Goal: Task Accomplishment & Management: Manage account settings

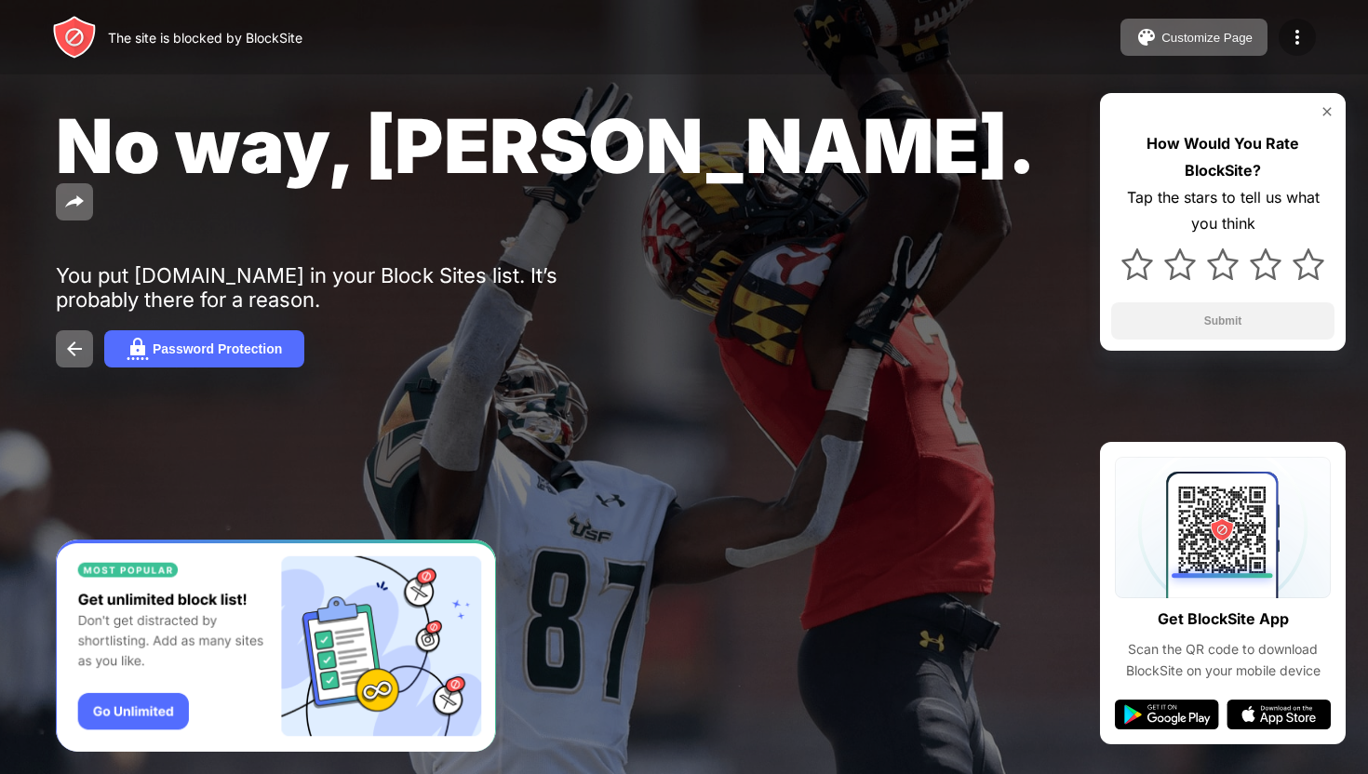
click at [1304, 28] on img at bounding box center [1297, 37] width 22 height 22
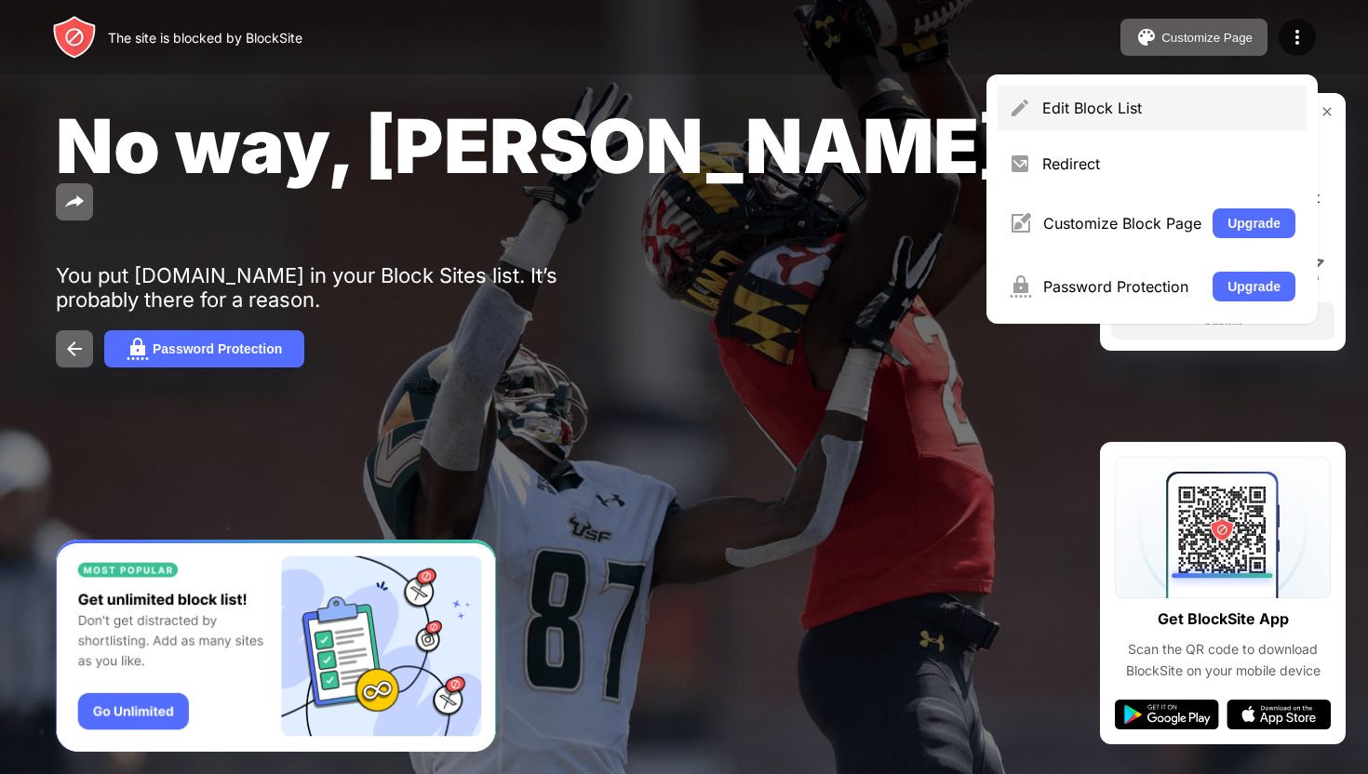
click at [1163, 117] on div "Edit Block List" at bounding box center [1151, 108] width 309 height 45
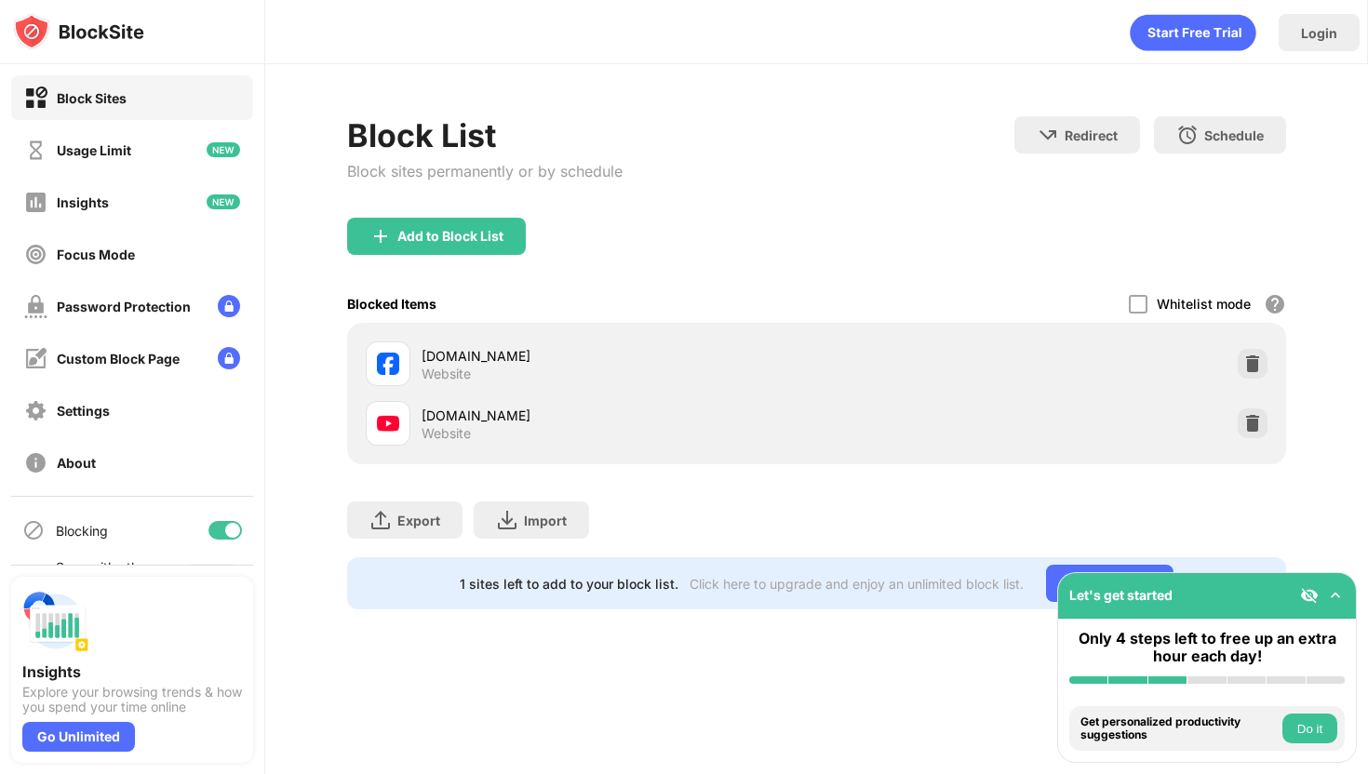
click at [1252, 429] on img at bounding box center [1252, 423] width 19 height 19
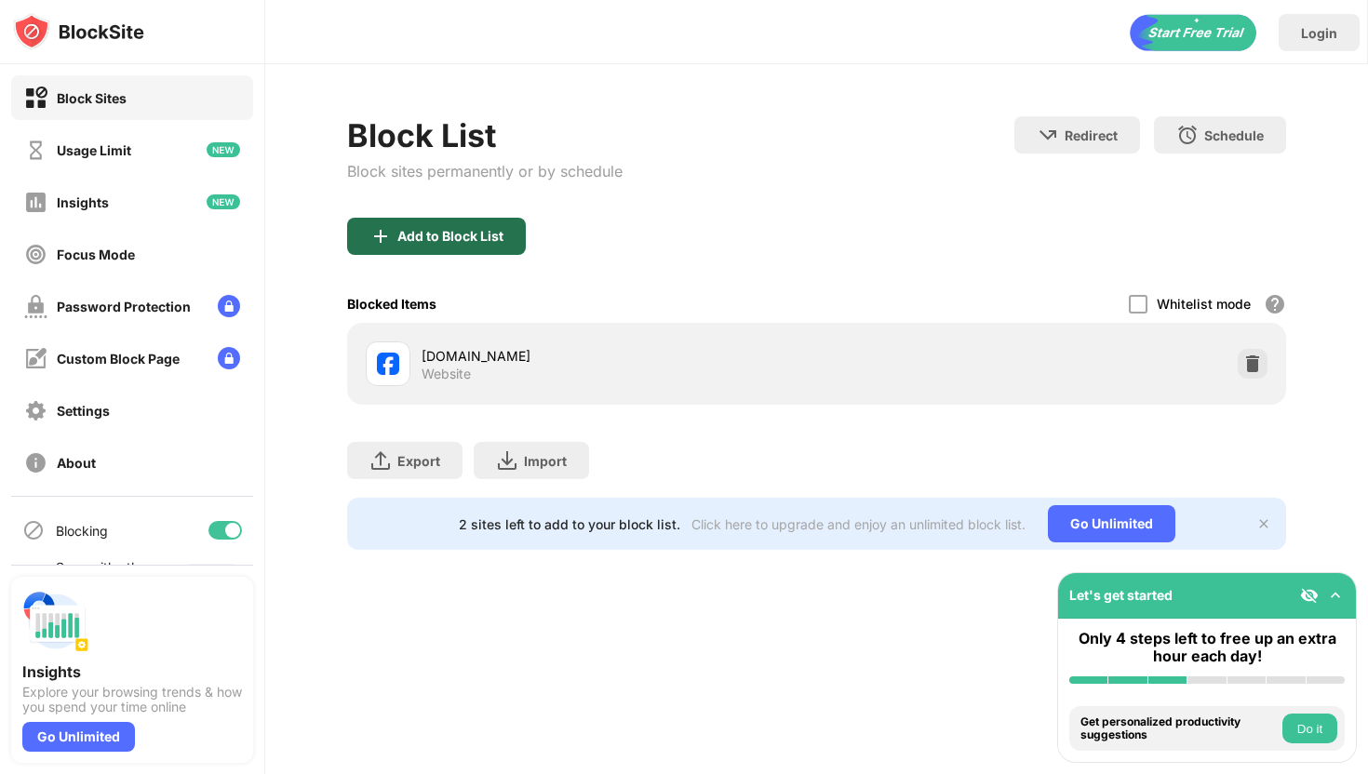
click at [500, 240] on div "Add to Block List" at bounding box center [450, 236] width 106 height 15
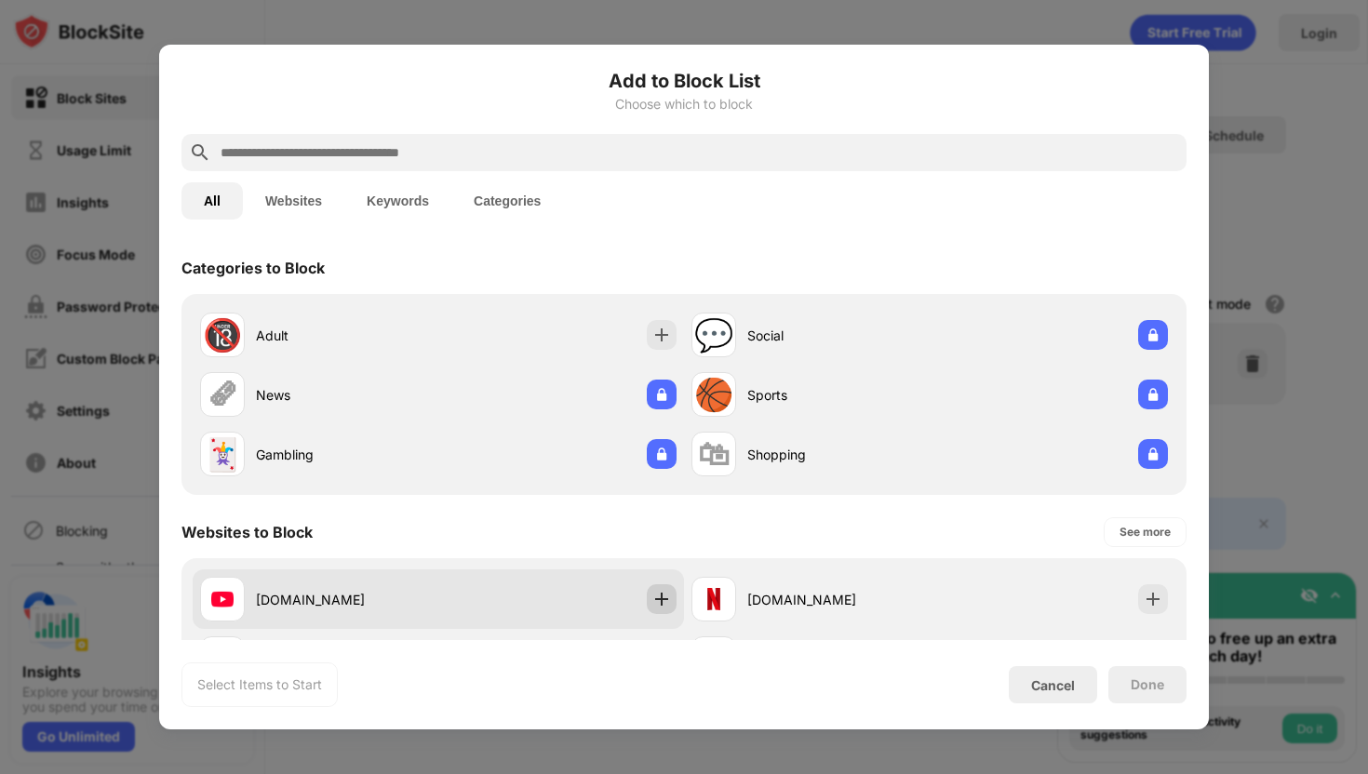
click at [677, 594] on div "[DOMAIN_NAME]" at bounding box center [438, 599] width 491 height 60
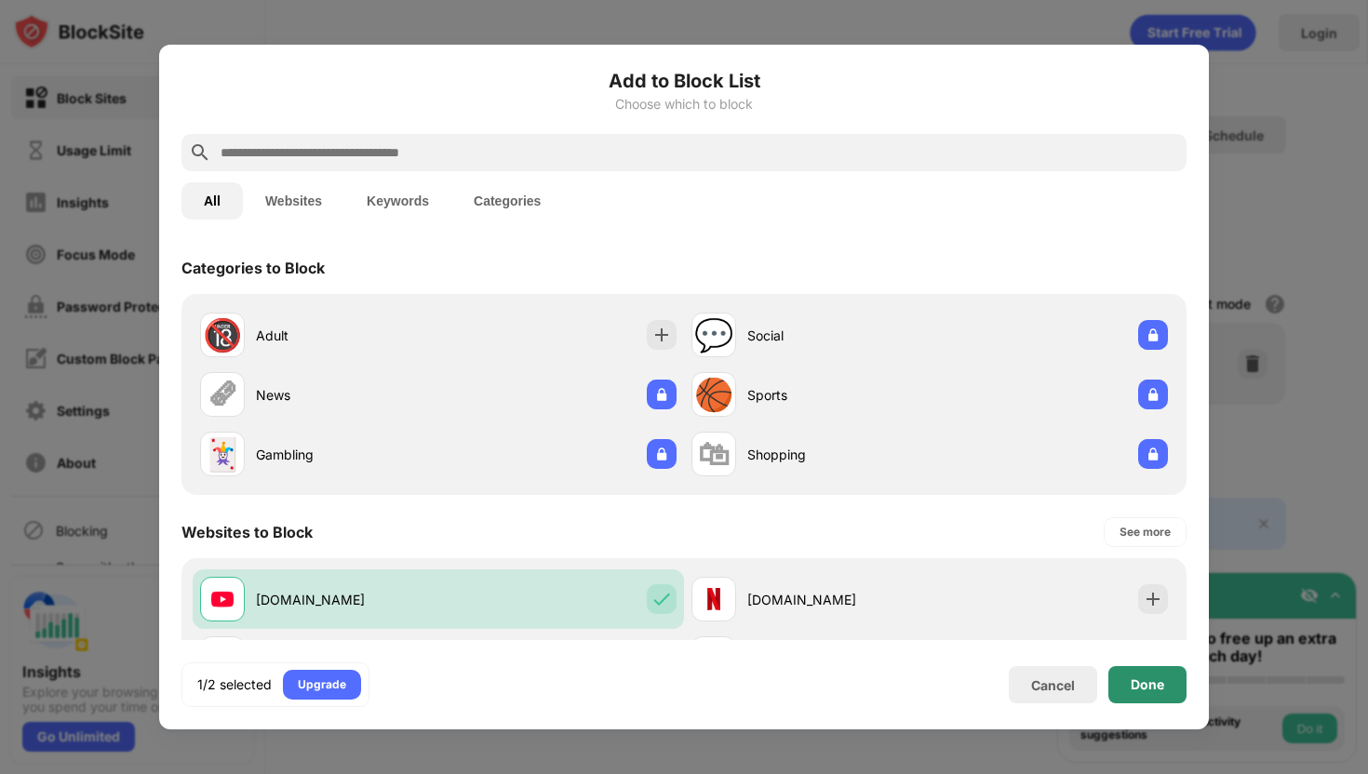
click at [1142, 675] on div "Done" at bounding box center [1147, 684] width 78 height 37
